Goal: Task Accomplishment & Management: Manage account settings

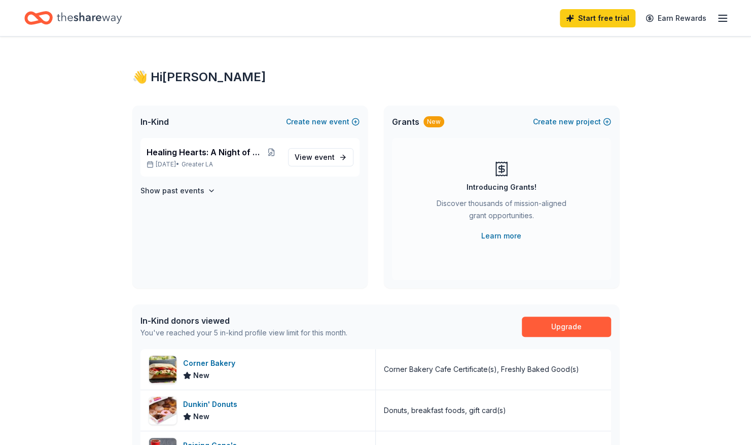
click at [725, 18] on line "button" at bounding box center [723, 18] width 8 height 0
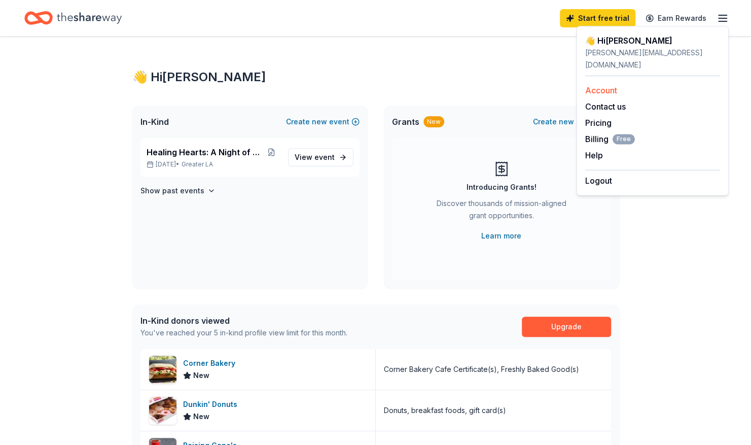
click at [615, 85] on link "Account" at bounding box center [601, 90] width 32 height 10
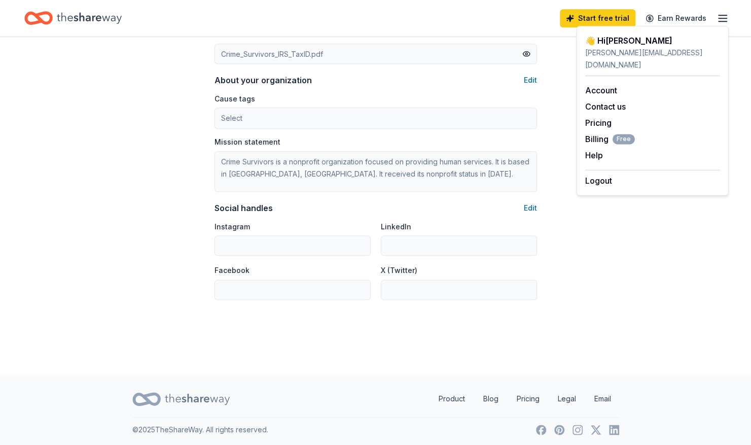
scroll to position [567, 0]
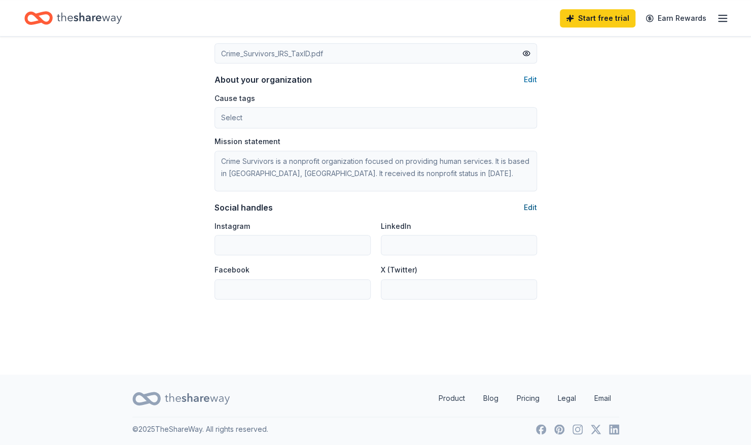
click at [529, 205] on button "Edit" at bounding box center [530, 207] width 13 height 12
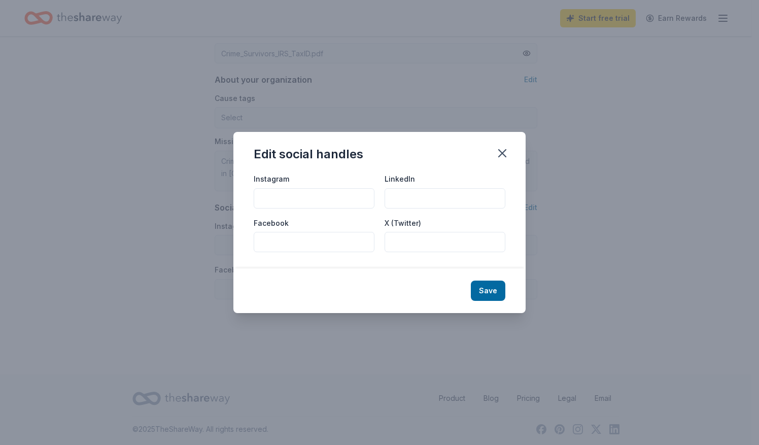
click at [331, 195] on input "Instagram" at bounding box center [314, 198] width 121 height 20
type input "@crimesurvivors"
click at [491, 291] on button "Save" at bounding box center [488, 290] width 34 height 20
type input "@crimesurvivors"
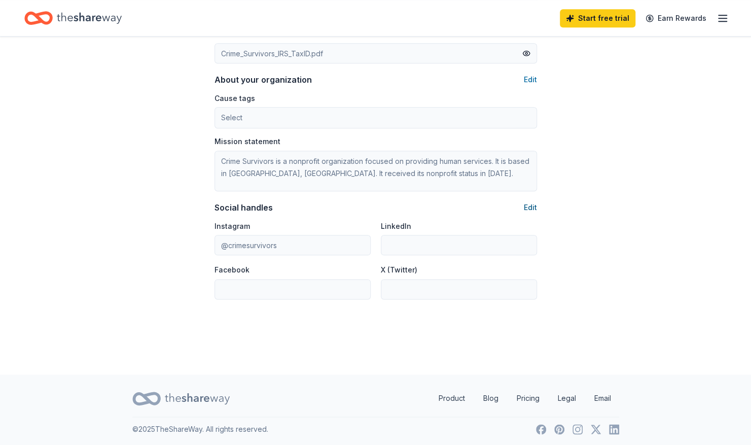
click at [535, 204] on button "Edit" at bounding box center [530, 207] width 13 height 12
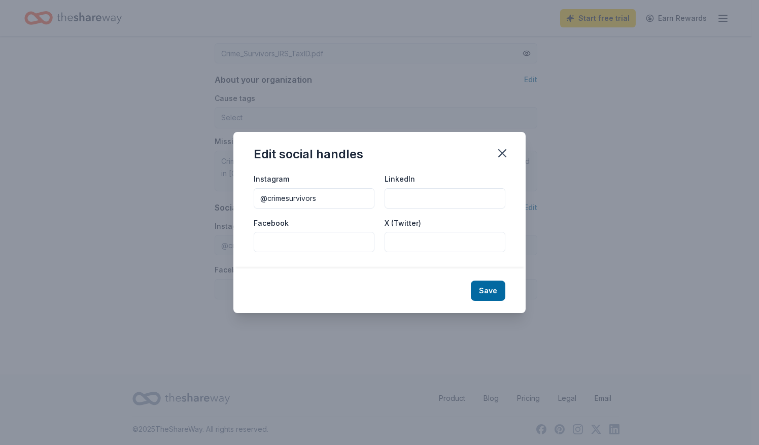
click at [331, 240] on input "Facebook" at bounding box center [314, 242] width 121 height 20
type input "Crime Survivors"
click at [498, 289] on button "Save" at bounding box center [488, 290] width 34 height 20
type input "Crime Survivors"
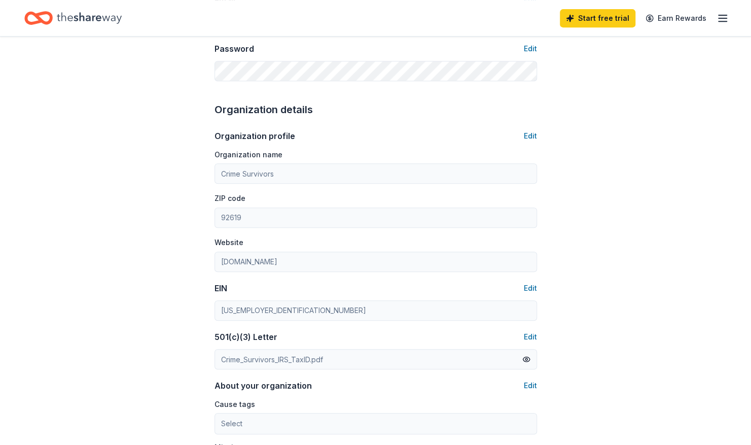
scroll to position [259, 0]
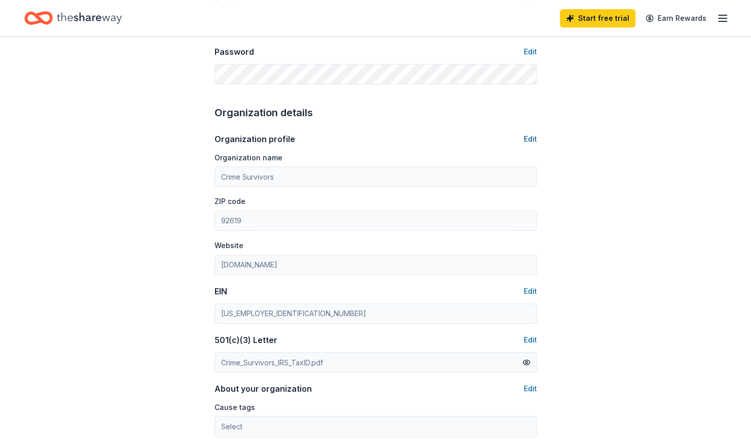
click at [527, 137] on button "Edit" at bounding box center [530, 139] width 13 height 12
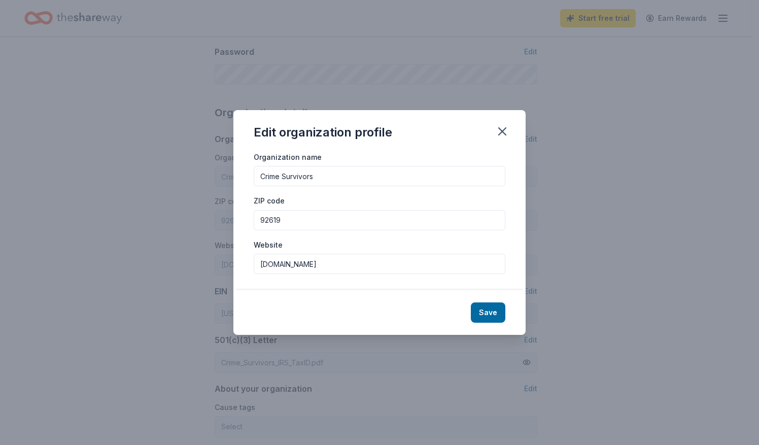
click at [368, 180] on input "Crime Survivors" at bounding box center [380, 176] width 252 height 20
type input "Crime Survivors Inc"
click at [487, 315] on button "Save" at bounding box center [488, 312] width 34 height 20
type input "Crime Survivors Inc"
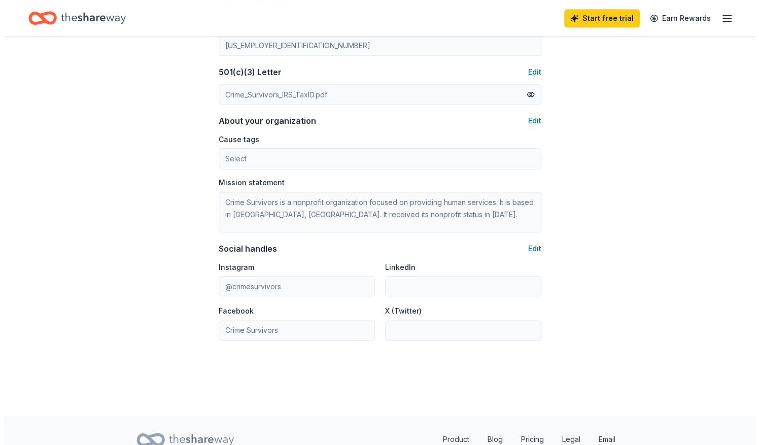
scroll to position [528, 0]
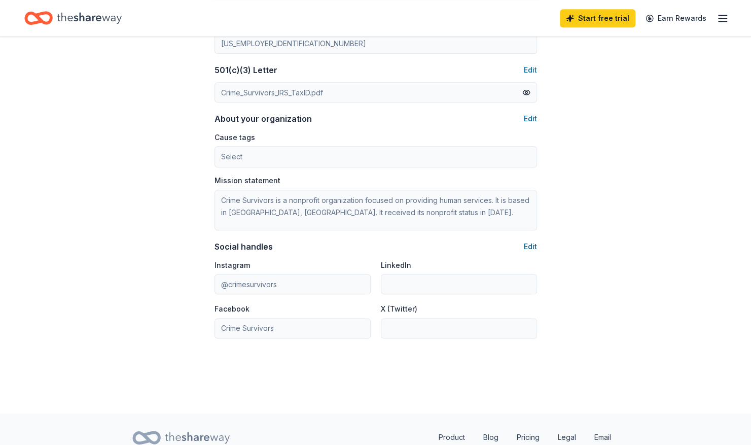
click at [533, 242] on button "Edit" at bounding box center [530, 246] width 13 height 12
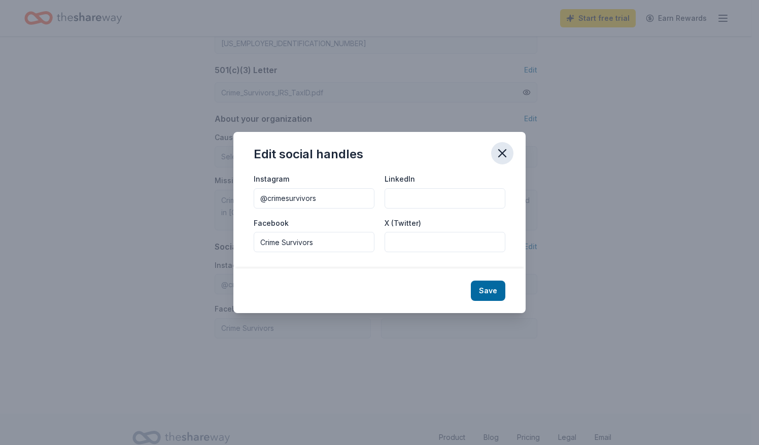
click at [501, 154] on icon "button" at bounding box center [502, 153] width 14 height 14
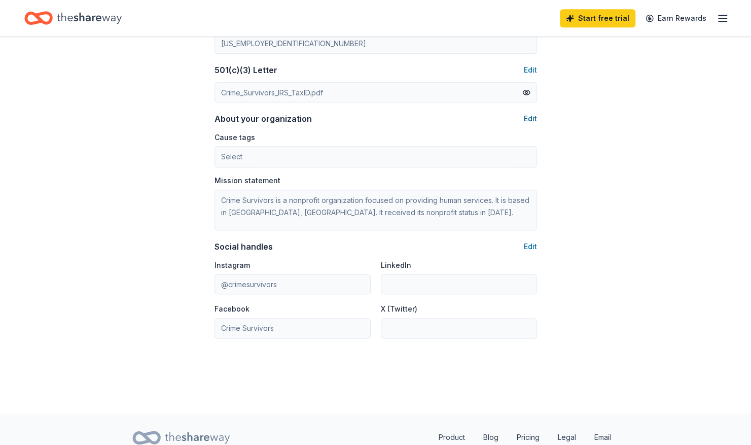
click at [530, 118] on button "Edit" at bounding box center [530, 119] width 13 height 12
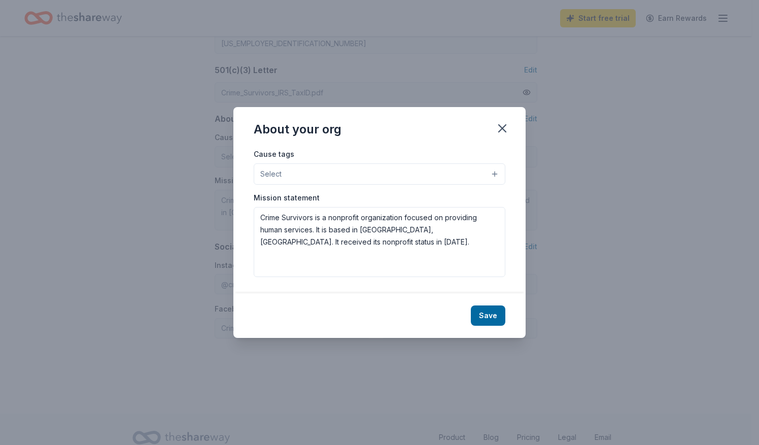
click at [497, 175] on div "Cause tags Select Animals Art & Culture Children Disaster Relief Education Envi…" at bounding box center [379, 220] width 292 height 145
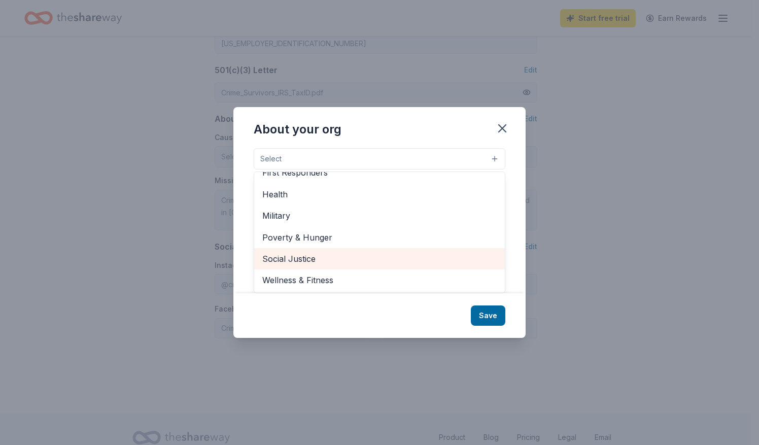
scroll to position [0, 0]
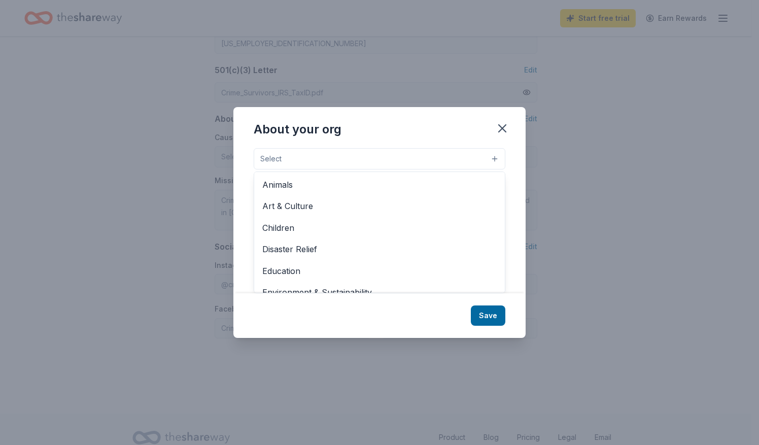
click at [503, 129] on div "About your org Cause tags Select Animals Art & Culture Children Disaster Relief…" at bounding box center [379, 222] width 292 height 230
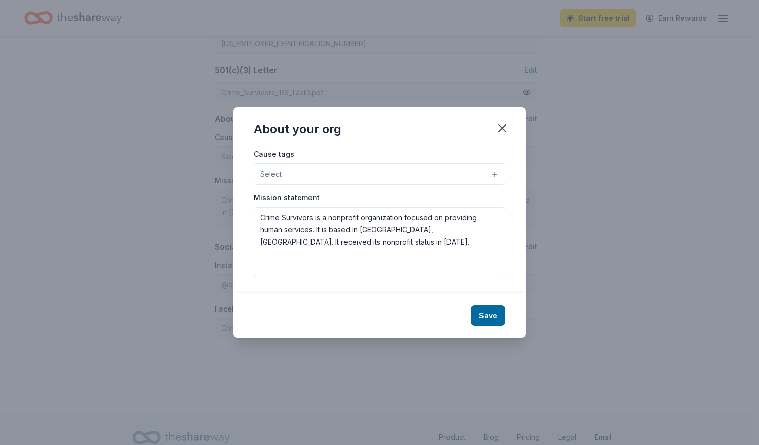
click at [503, 129] on icon "button" at bounding box center [502, 128] width 14 height 14
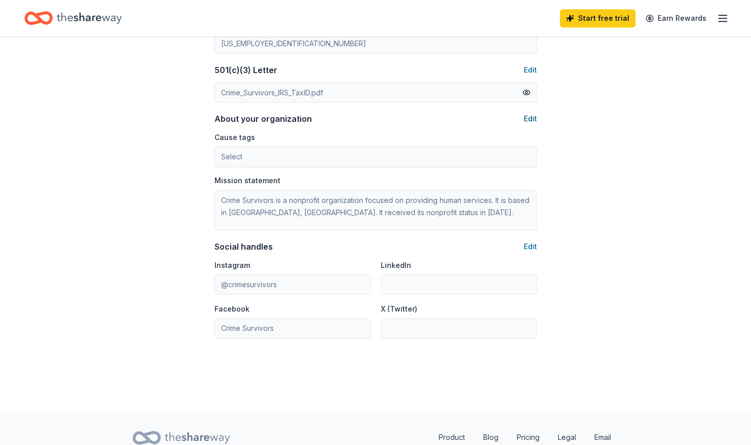
click at [531, 113] on button "Edit" at bounding box center [530, 119] width 13 height 12
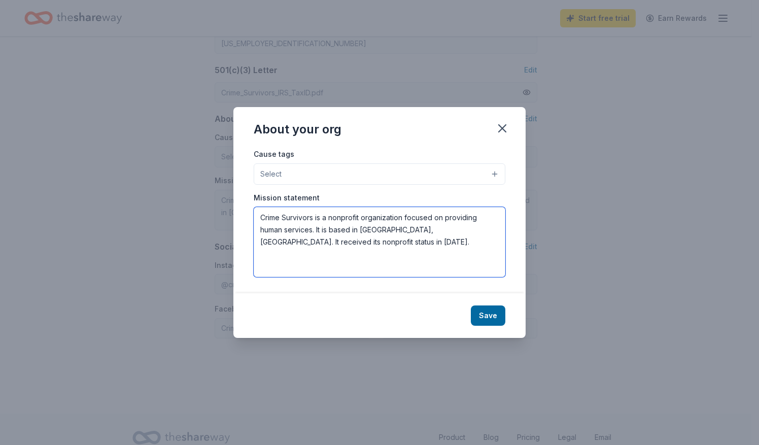
drag, startPoint x: 295, startPoint y: 244, endPoint x: 258, endPoint y: 215, distance: 47.7
click at [258, 215] on textarea "Crime Survivors is a nonprofit organization focused on providing human services…" at bounding box center [380, 242] width 252 height 70
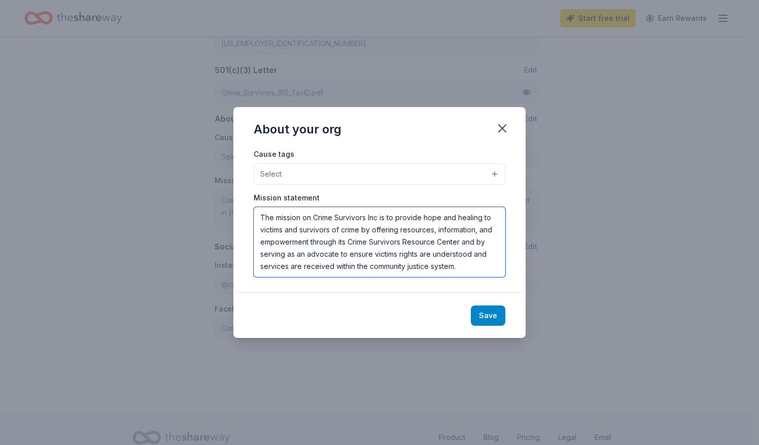
type textarea "The mission on Crime Survivors Inc is to provide hope and healing to victims an…"
click at [492, 315] on button "Save" at bounding box center [488, 315] width 34 height 20
type textarea "The mission on Crime Survivors Inc is to provide hope and healing to victims an…"
